Goal: Task Accomplishment & Management: Manage account settings

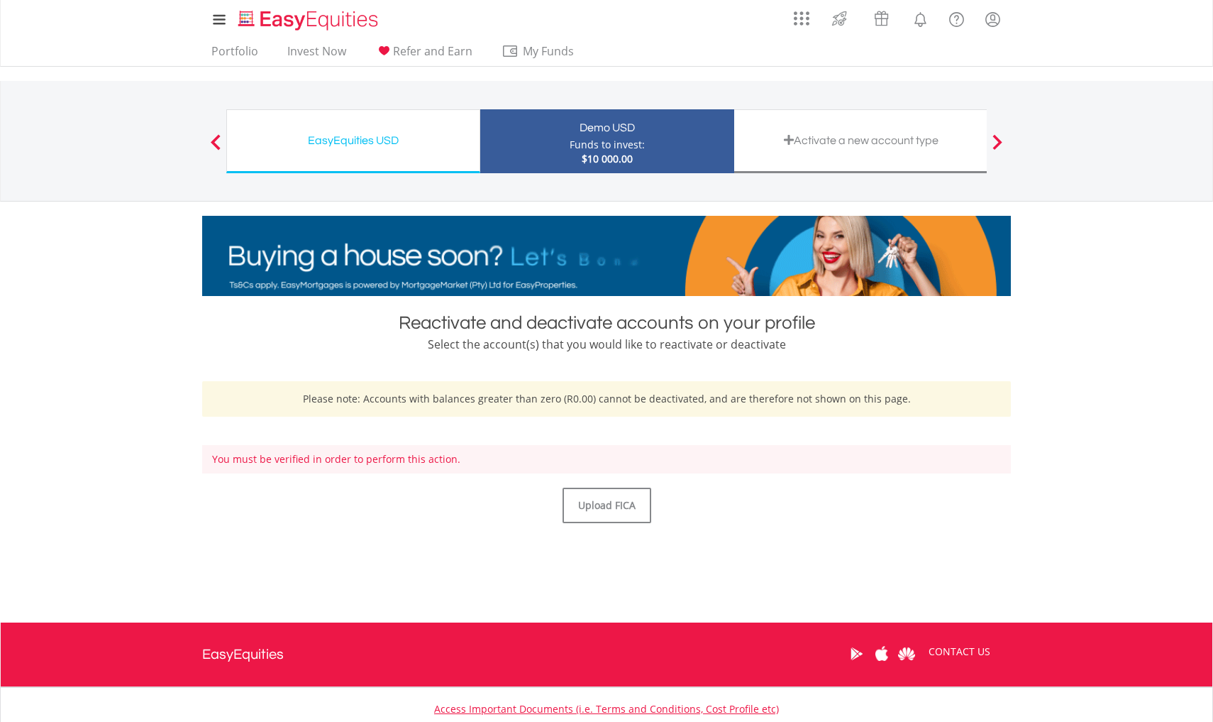
click at [573, 151] on div "Funds to invest:" at bounding box center [607, 145] width 75 height 14
click at [391, 457] on div "You must be verified in order to perform this action." at bounding box center [606, 459] width 809 height 28
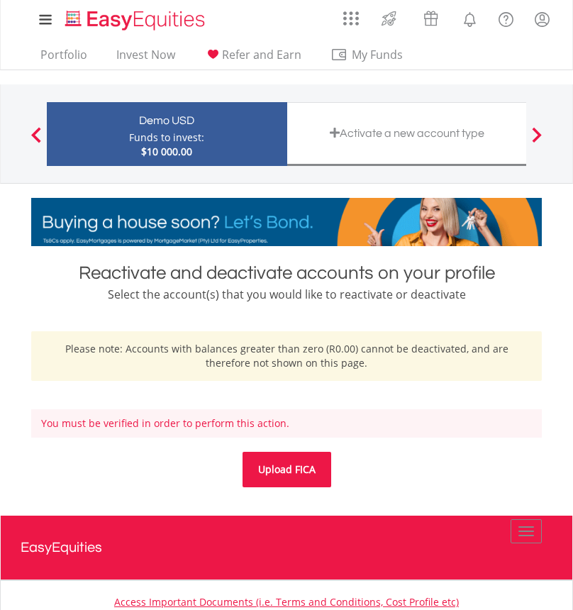
click at [278, 477] on link "Upload FICA" at bounding box center [287, 469] width 89 height 35
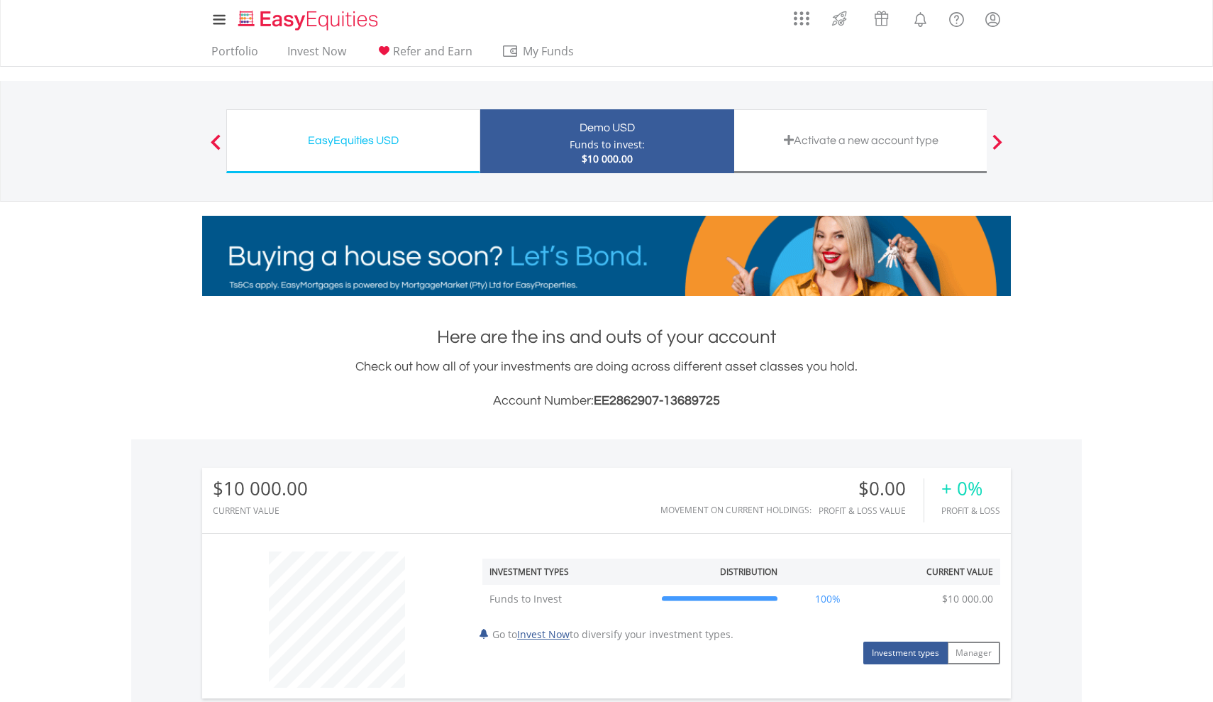
click at [415, 155] on div "EasyEquities USD Funds to invest: $10 000.00" at bounding box center [353, 141] width 254 height 64
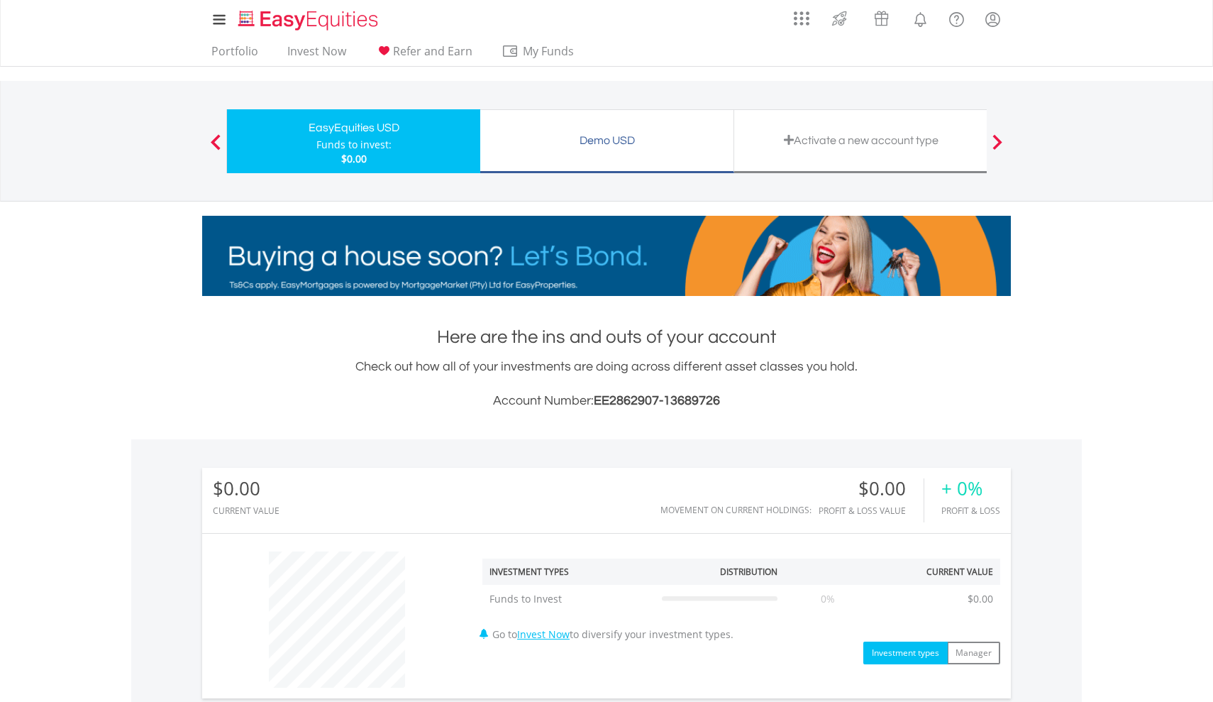
click at [542, 136] on div "Demo USD" at bounding box center [607, 141] width 236 height 20
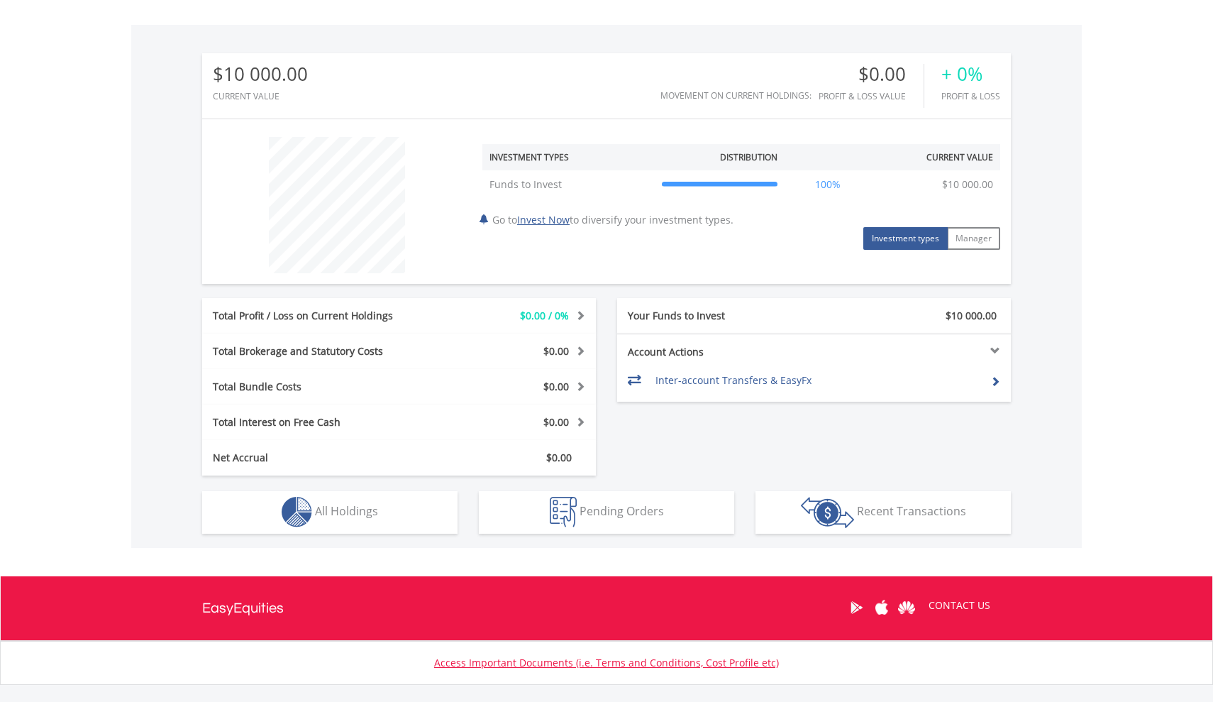
scroll to position [381, 0]
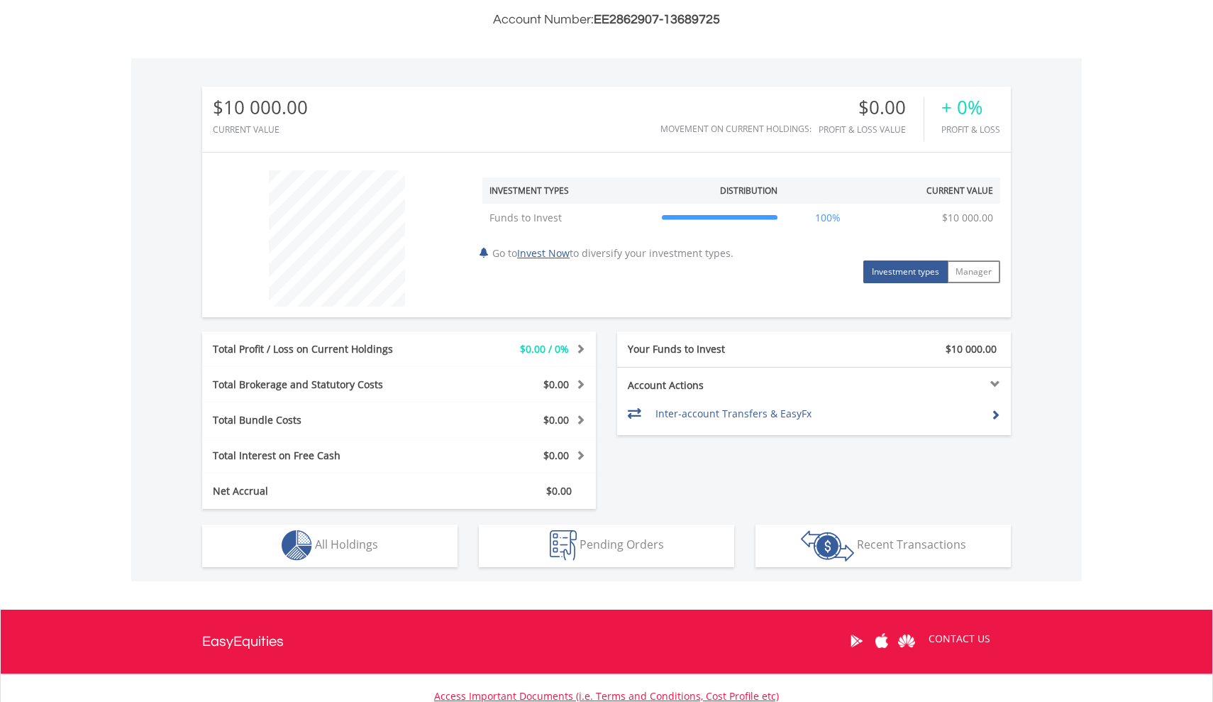
click at [880, 271] on button "Investment types" at bounding box center [905, 271] width 84 height 23
click at [996, 382] on div at bounding box center [912, 384] width 197 height 10
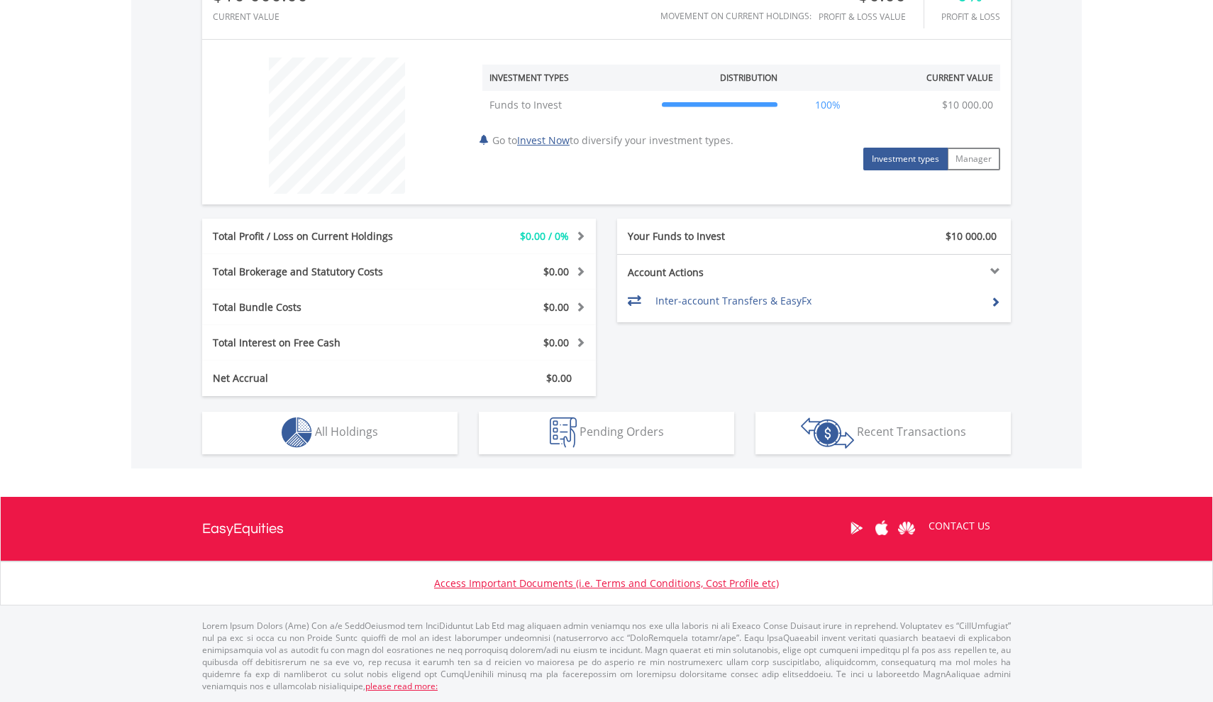
scroll to position [492, 0]
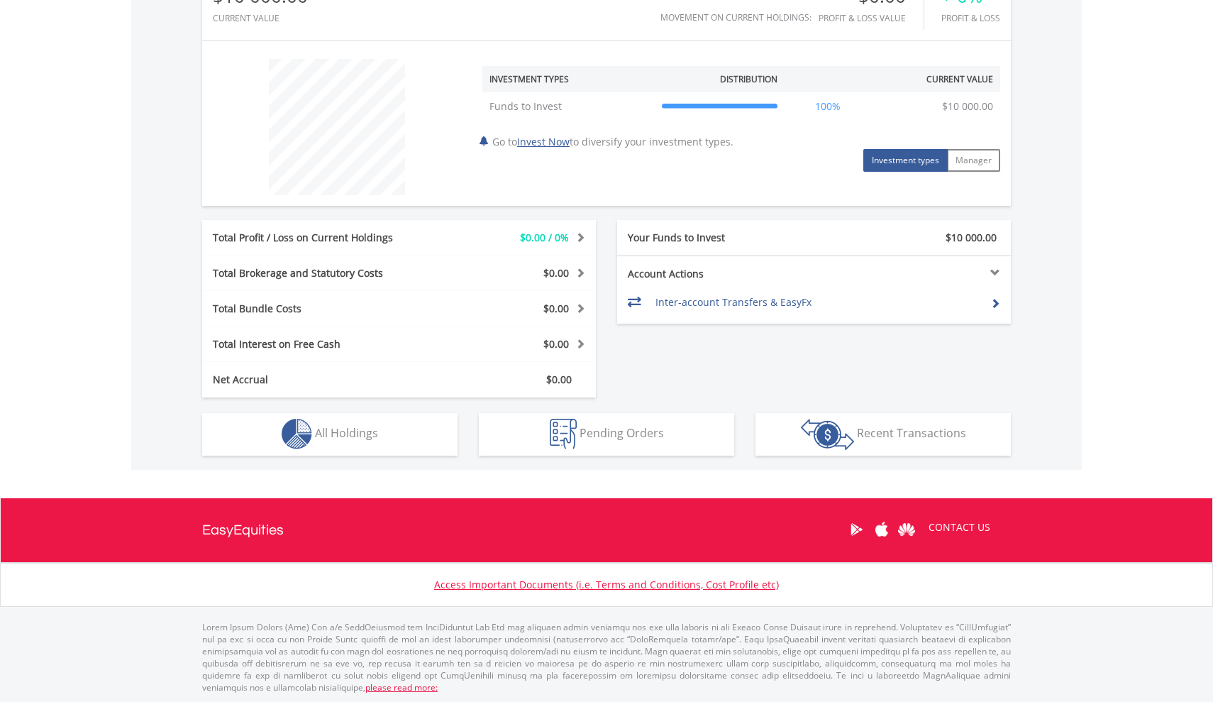
click at [385, 422] on button "Holdings All Holdings" at bounding box center [329, 434] width 255 height 43
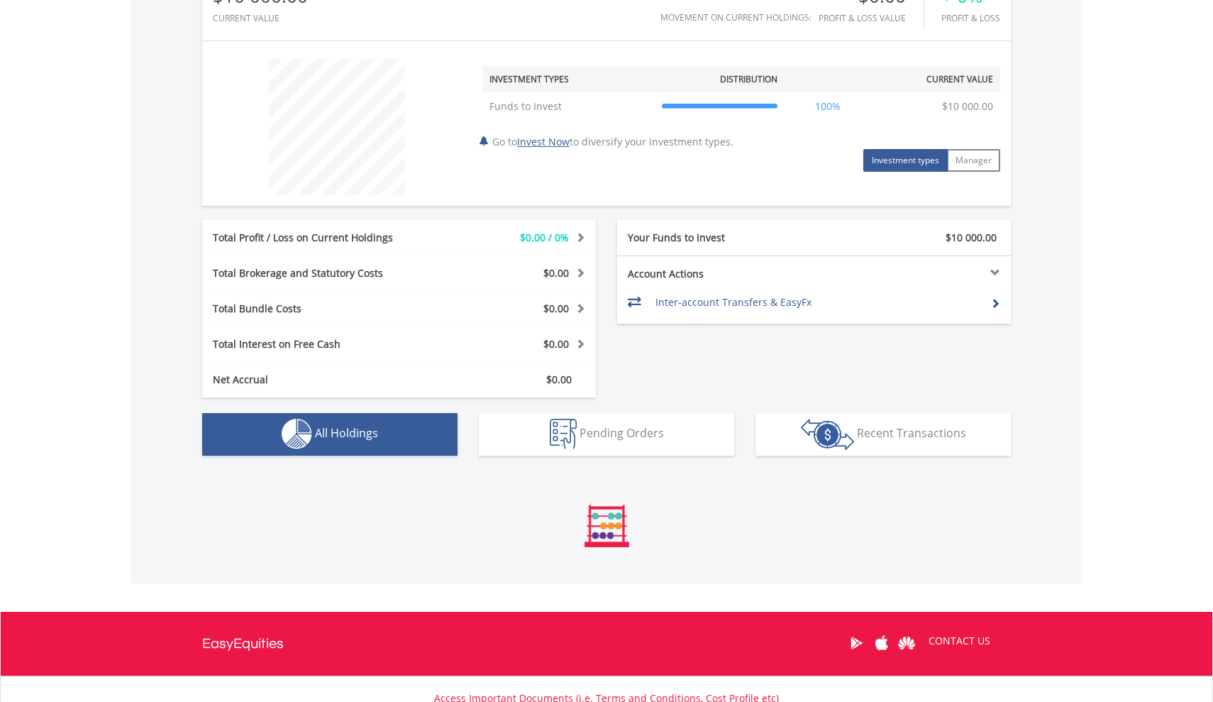
scroll to position [570, 0]
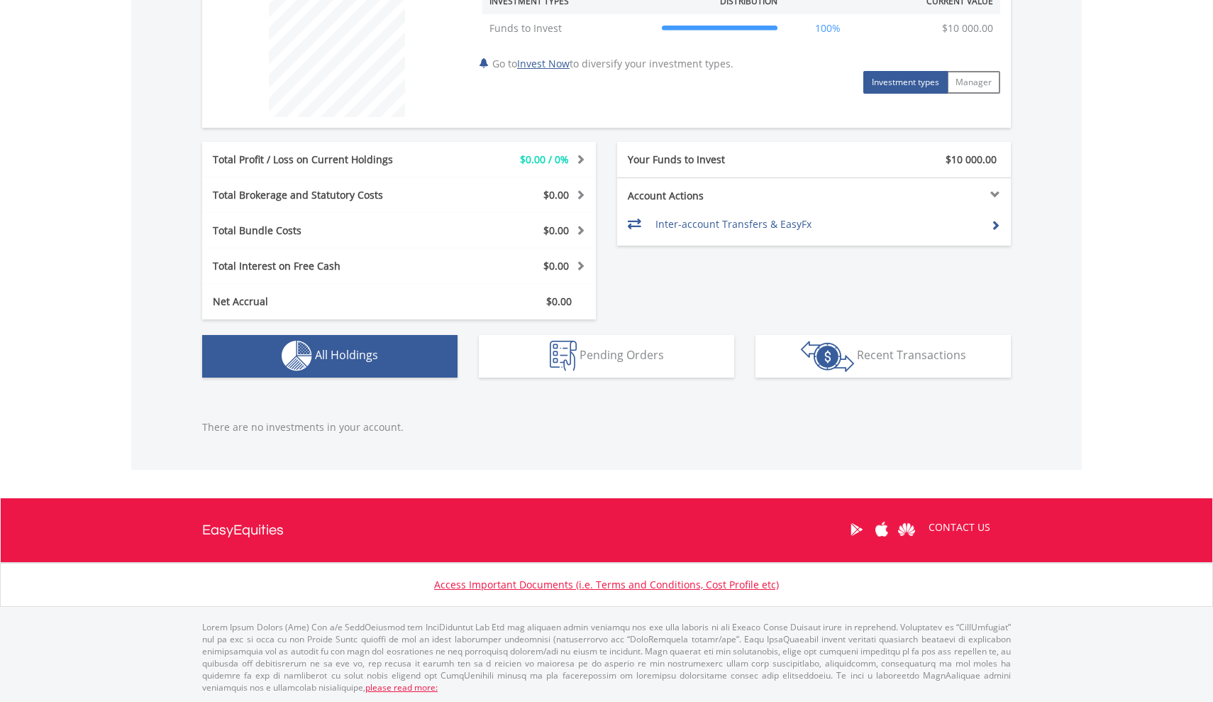
click at [393, 349] on button "Holdings All Holdings" at bounding box center [329, 356] width 255 height 43
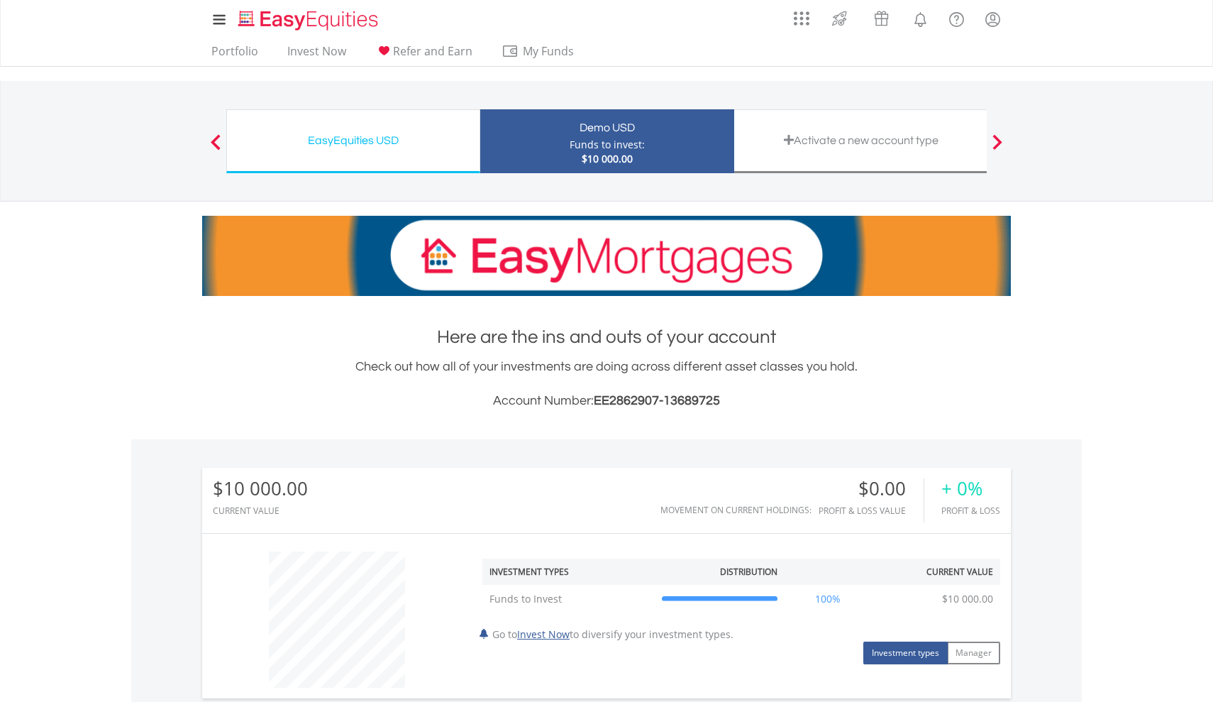
scroll to position [0, 0]
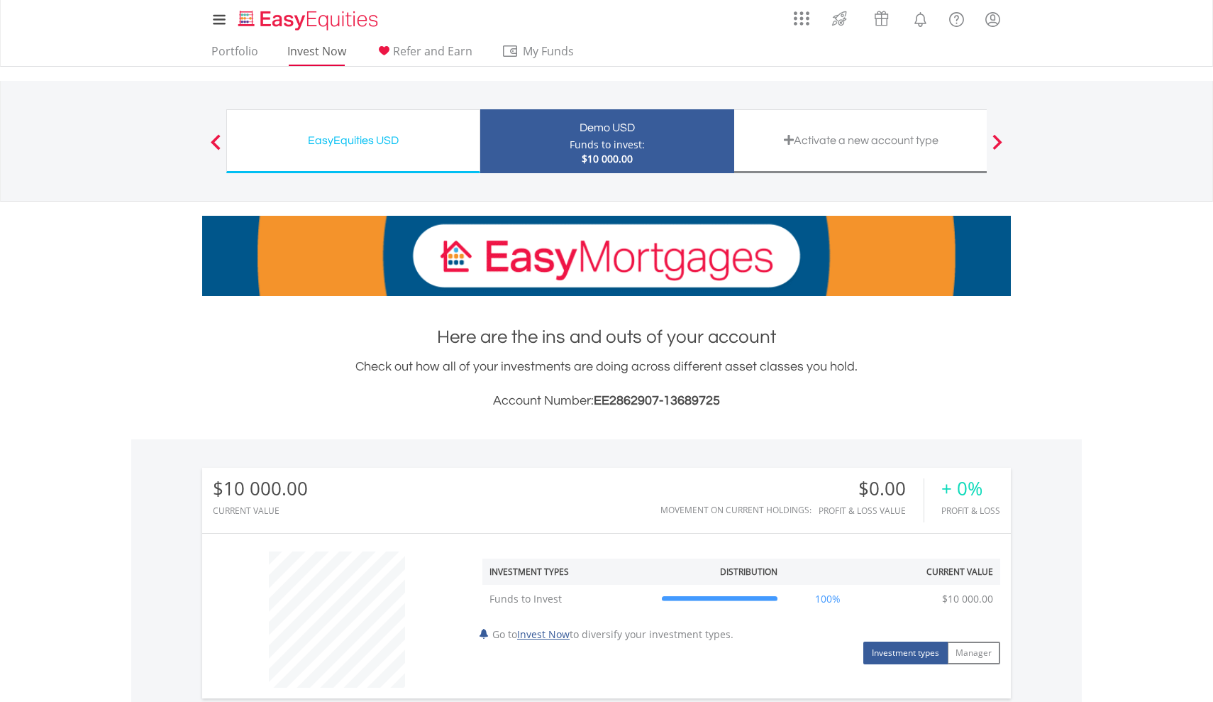
click at [333, 55] on link "Invest Now" at bounding box center [317, 55] width 70 height 22
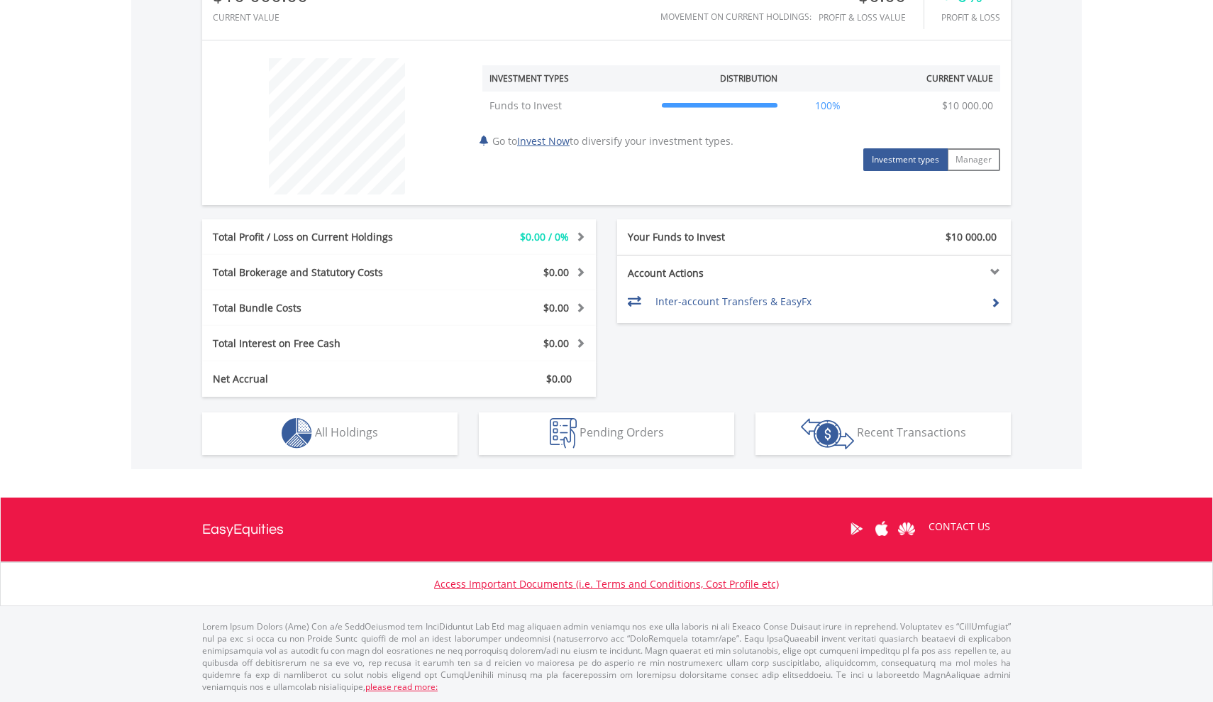
scroll to position [492, 0]
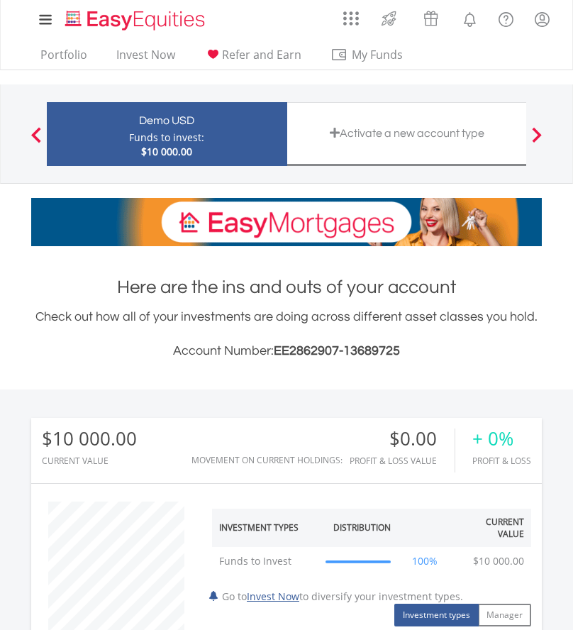
click at [34, 139] on button "Previous" at bounding box center [36, 141] width 28 height 14
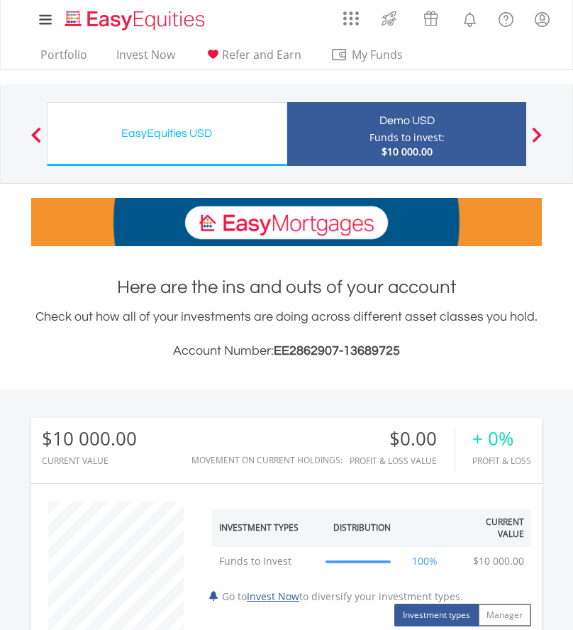
click at [205, 146] on div "EasyEquities USD Funds to invest: $10 000.00" at bounding box center [167, 134] width 241 height 64
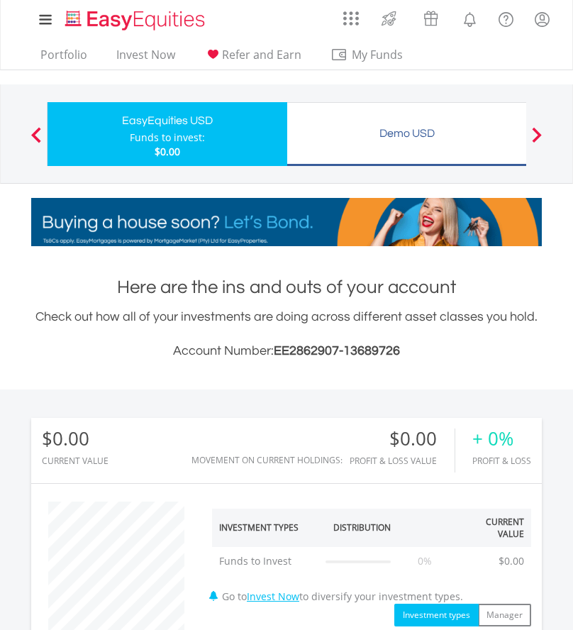
click at [360, 126] on div "Demo USD" at bounding box center [407, 133] width 223 height 20
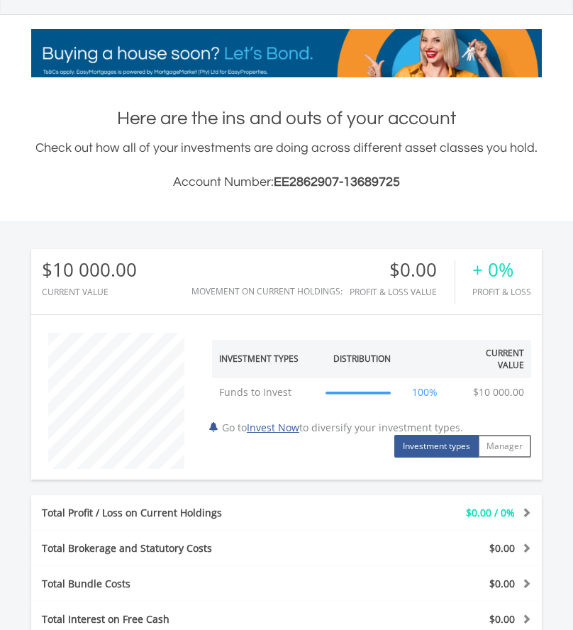
scroll to position [169, 0]
click at [291, 428] on link "Invest Now" at bounding box center [273, 427] width 53 height 13
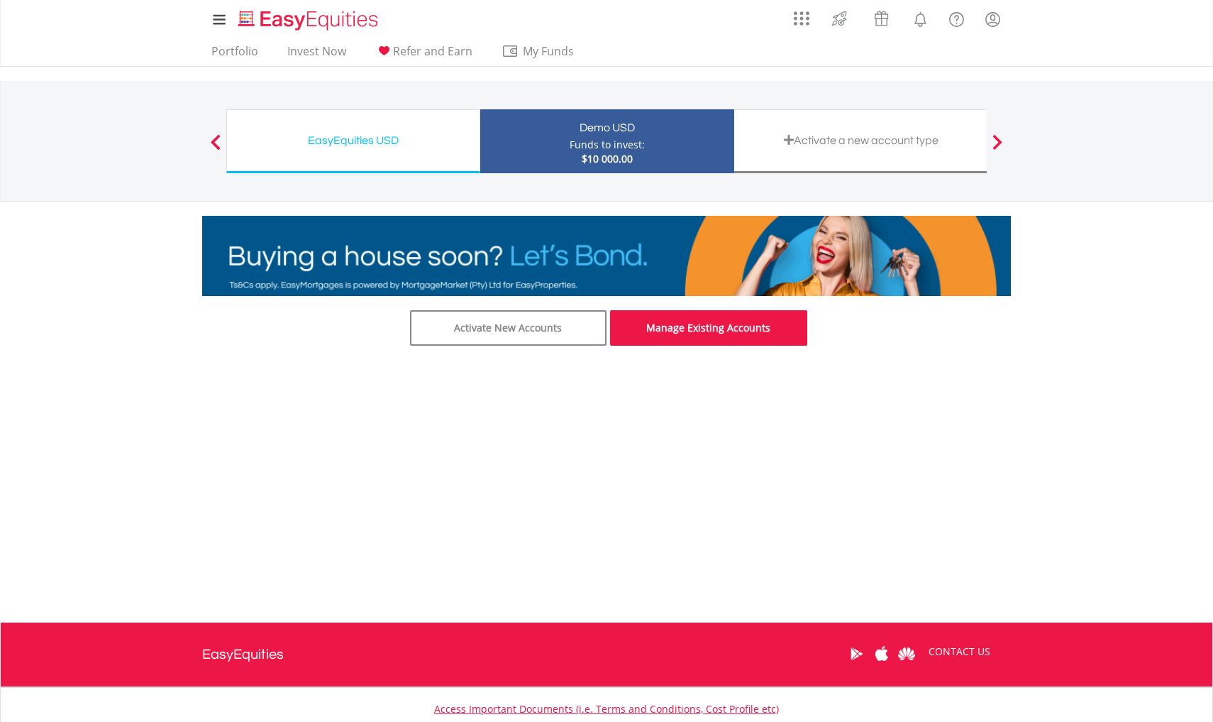
click at [655, 335] on link "Manage Existing Accounts" at bounding box center [708, 327] width 197 height 35
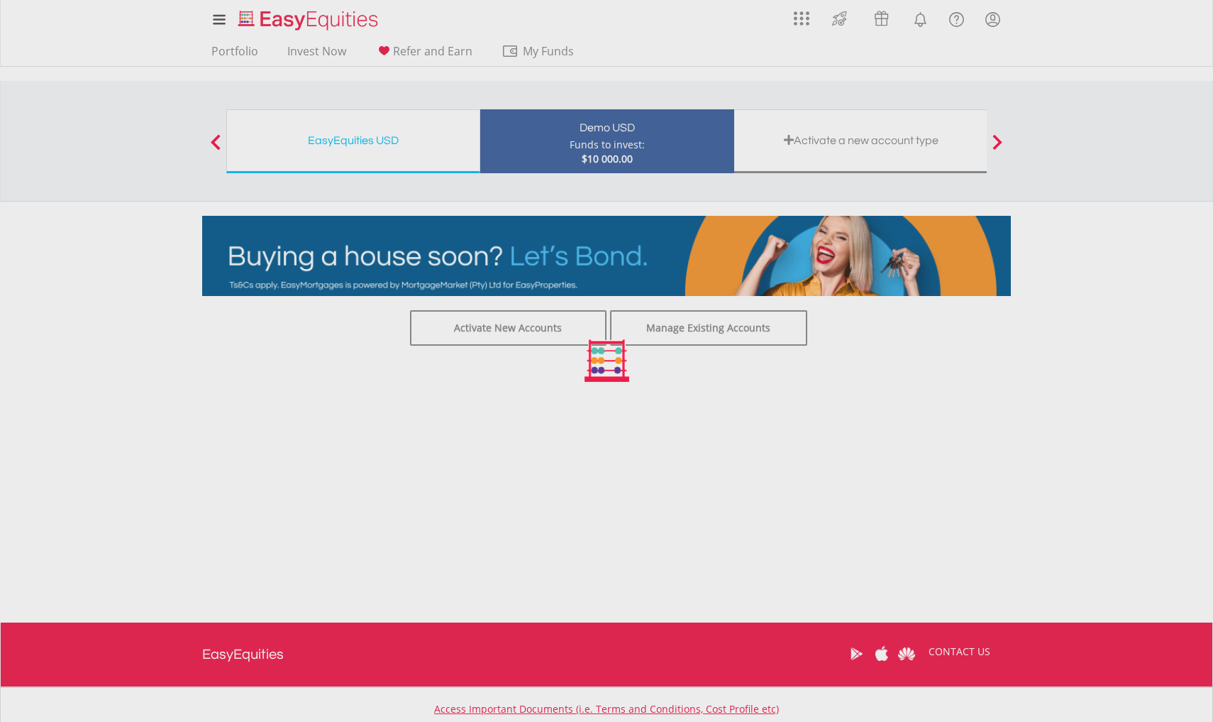
click at [514, 334] on div at bounding box center [606, 361] width 1213 height 722
click at [508, 333] on div at bounding box center [606, 361] width 1213 height 722
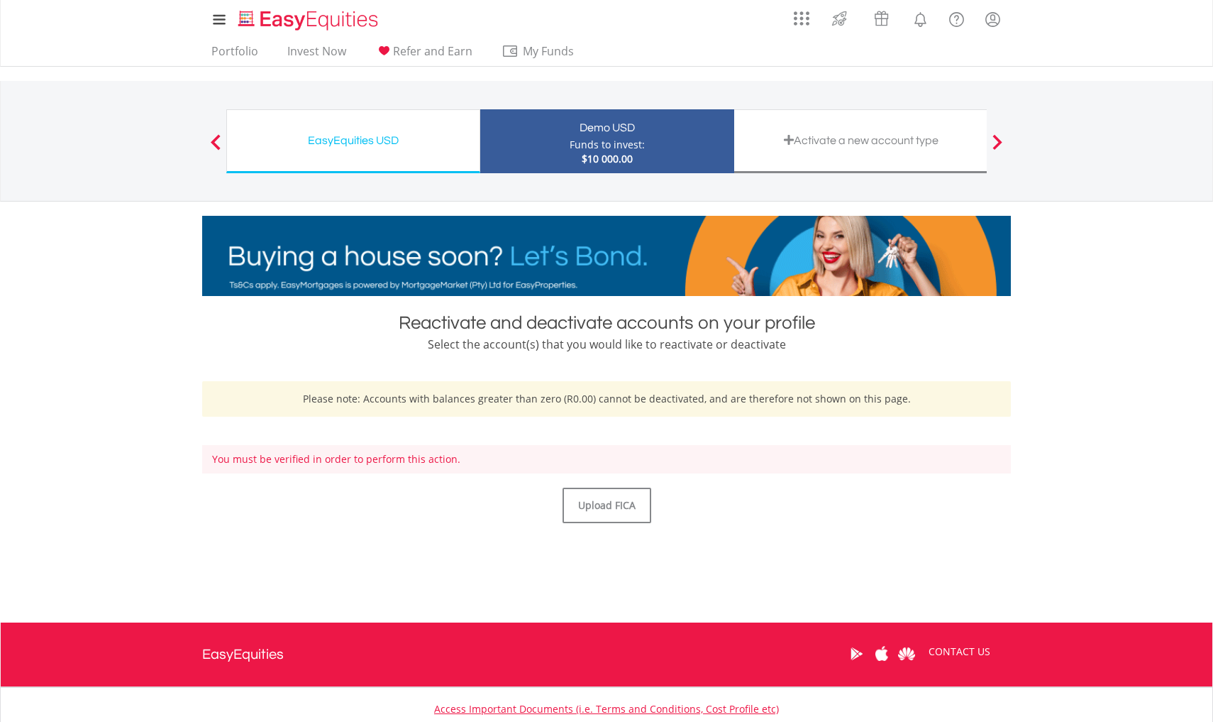
click at [219, 145] on span at bounding box center [216, 142] width 10 height 16
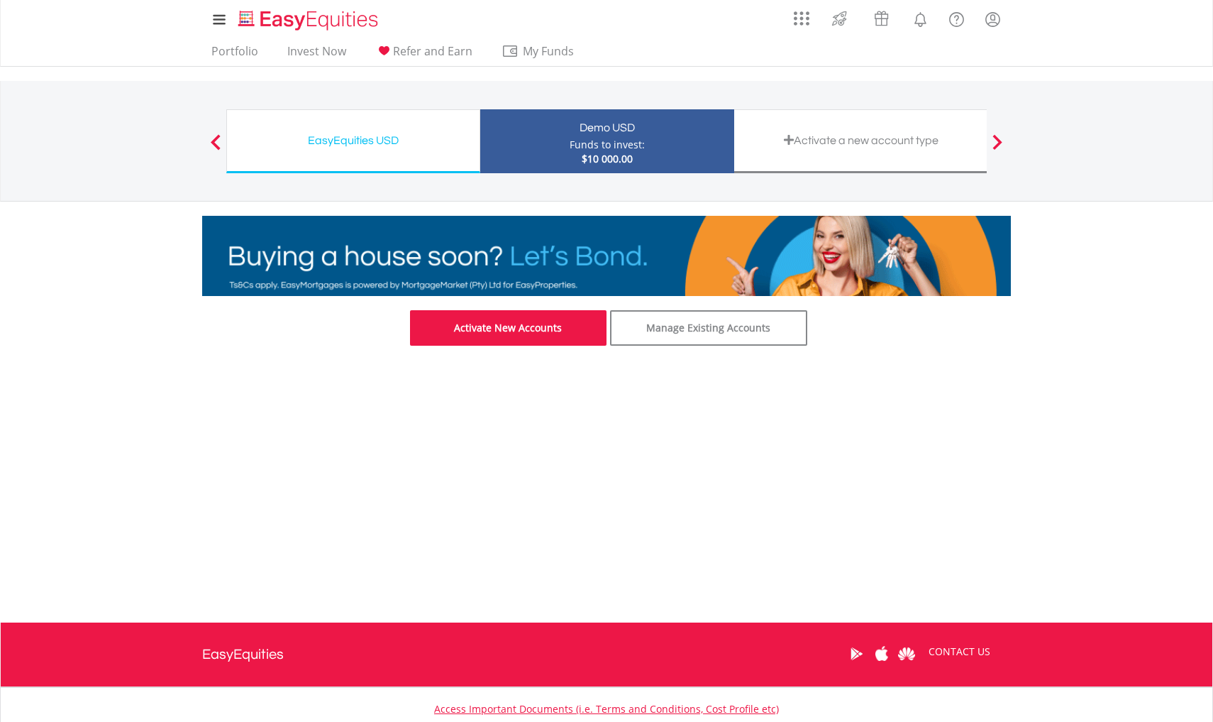
click at [516, 327] on link "Activate New Accounts" at bounding box center [508, 327] width 197 height 35
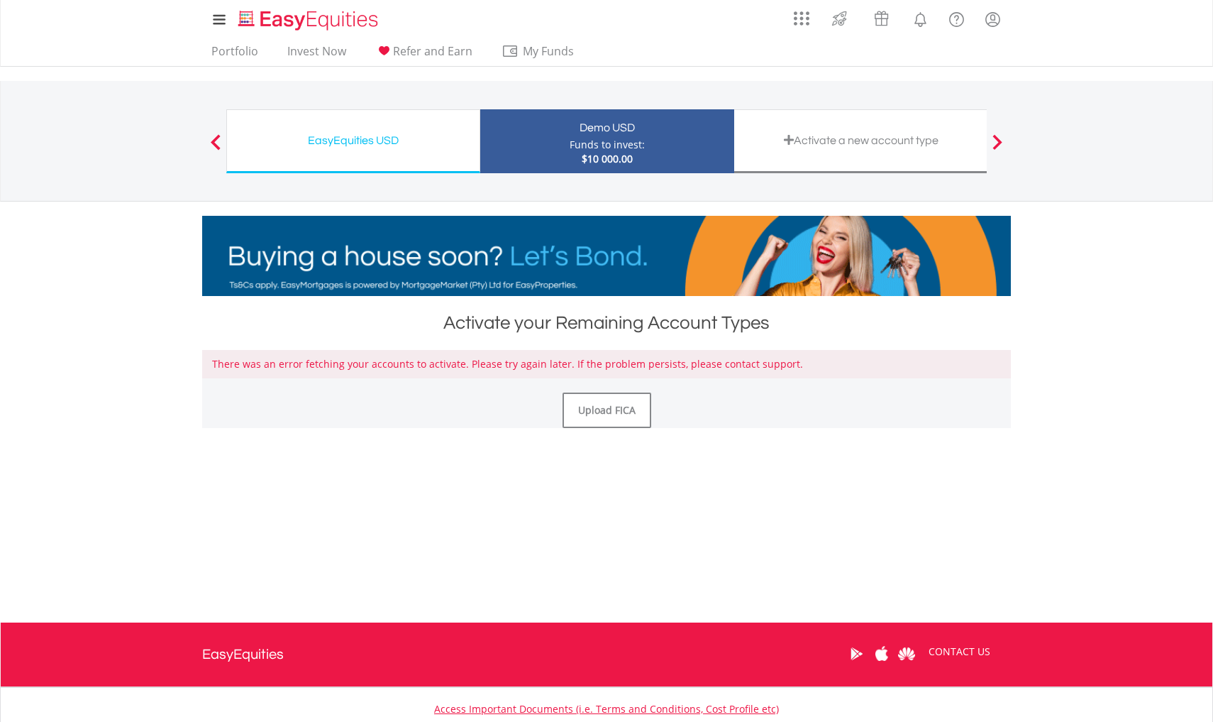
click at [559, 140] on div "Demo USD Funds to invest: $10 000.00" at bounding box center [607, 141] width 254 height 64
